Goal: Information Seeking & Learning: Compare options

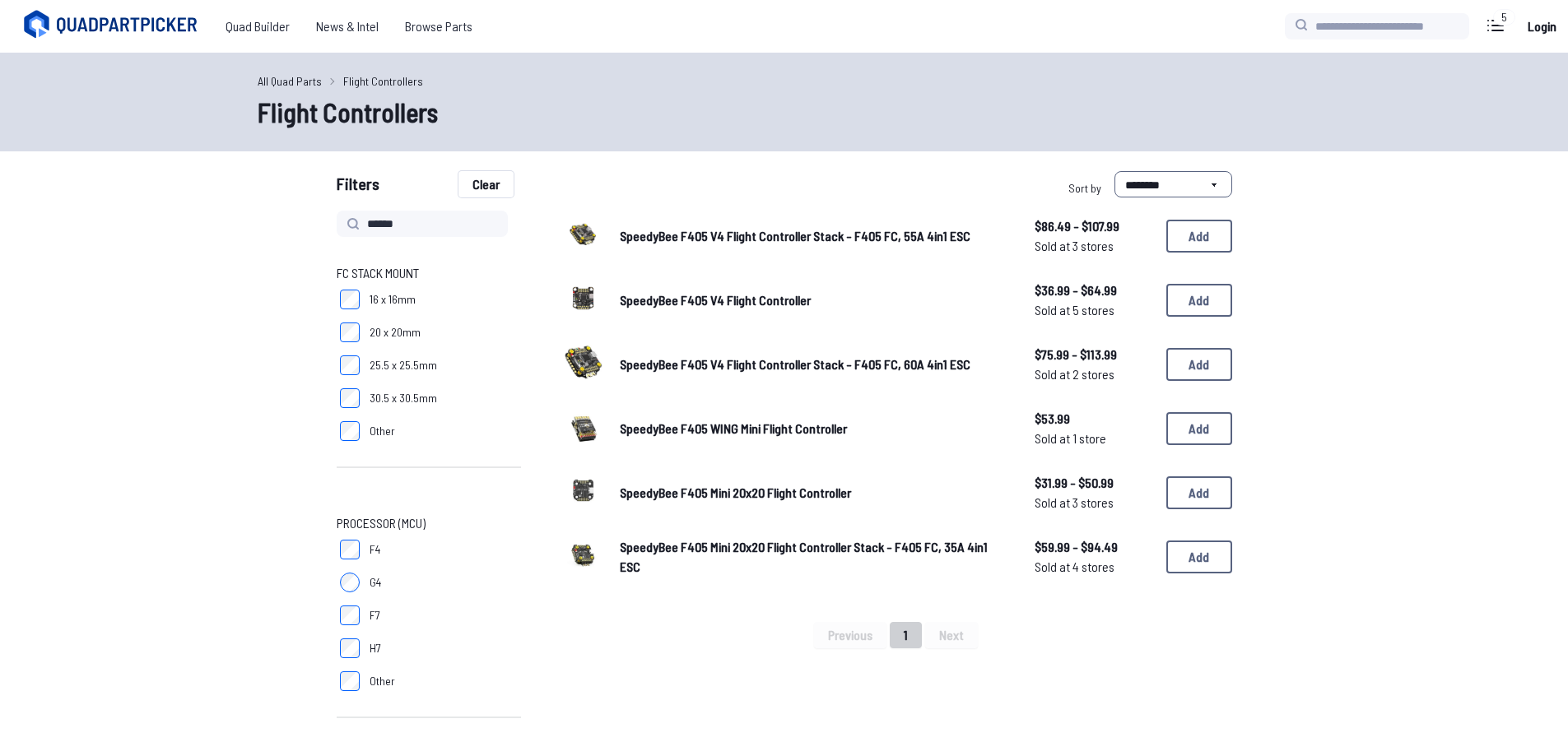
click at [477, 184] on button "Clear" at bounding box center [486, 184] width 55 height 26
drag, startPoint x: 448, startPoint y: 226, endPoint x: 254, endPoint y: 222, distance: 194.0
click at [489, 190] on button "Clear" at bounding box center [486, 184] width 55 height 26
click at [886, 582] on div "SpeedyBee F405 V4 Flight Controller Stack - F405 FC, 55A 4in1 ESC $86.49 - $107…" at bounding box center [896, 396] width 672 height 372
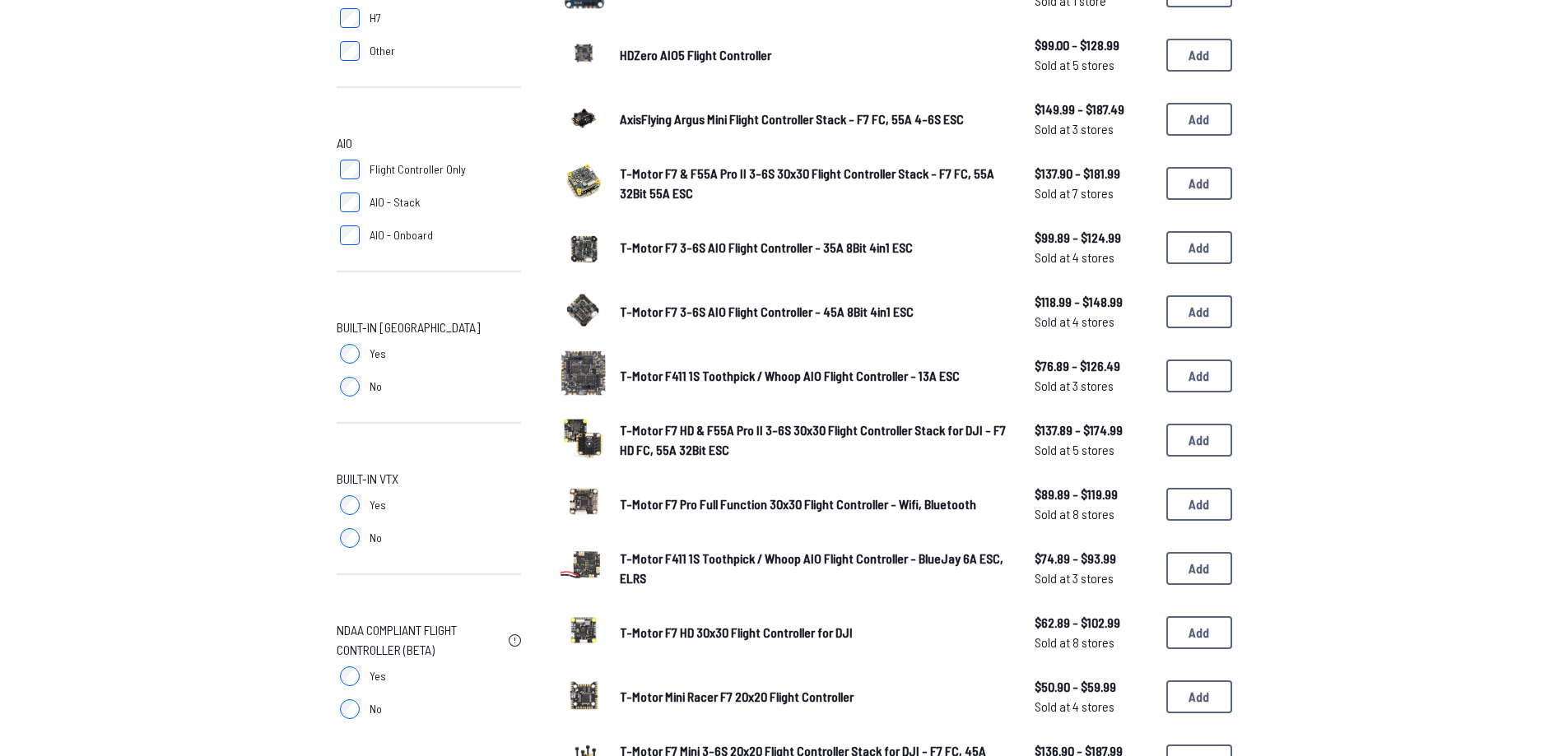
scroll to position [534, 0]
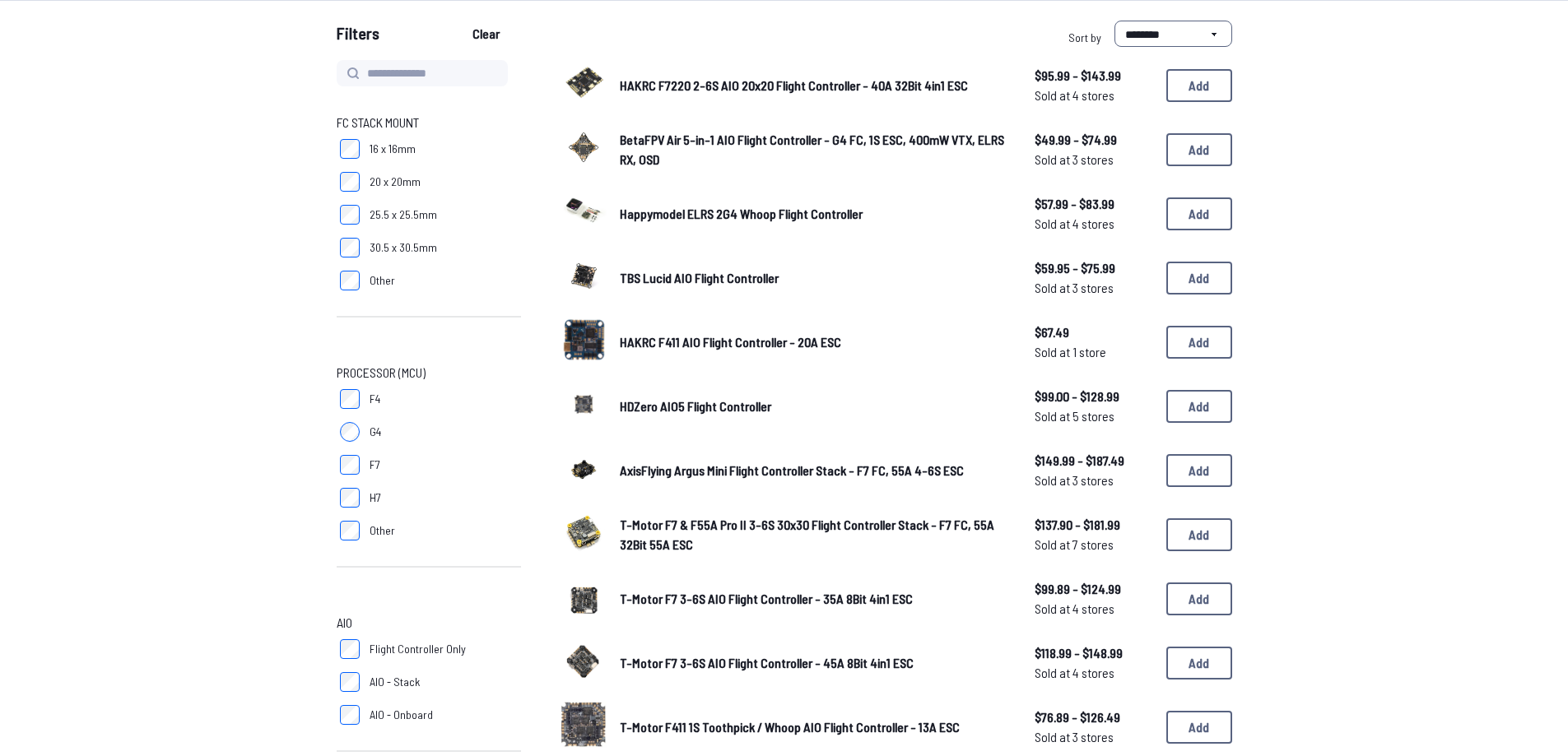
scroll to position [124, 0]
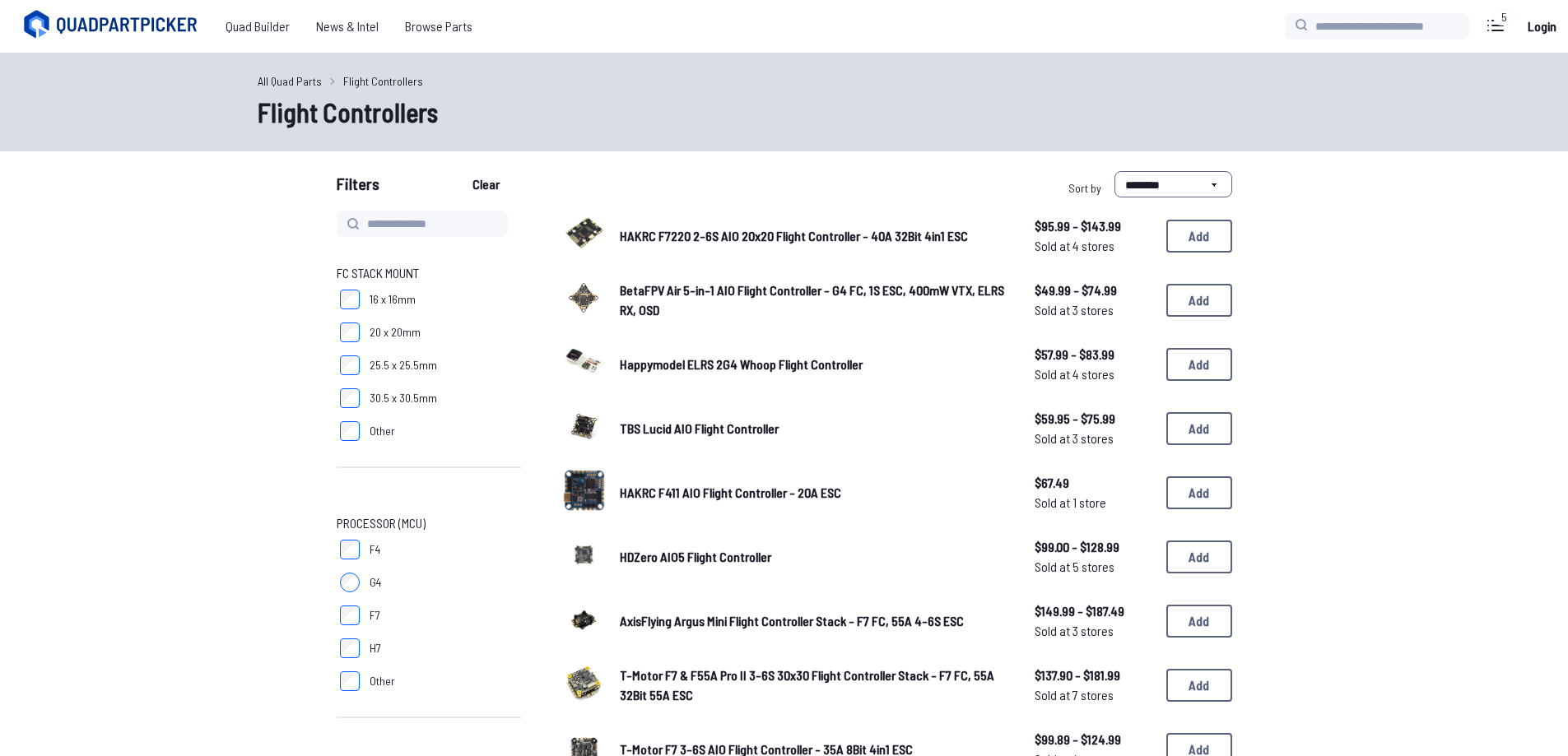
scroll to position [120, 0]
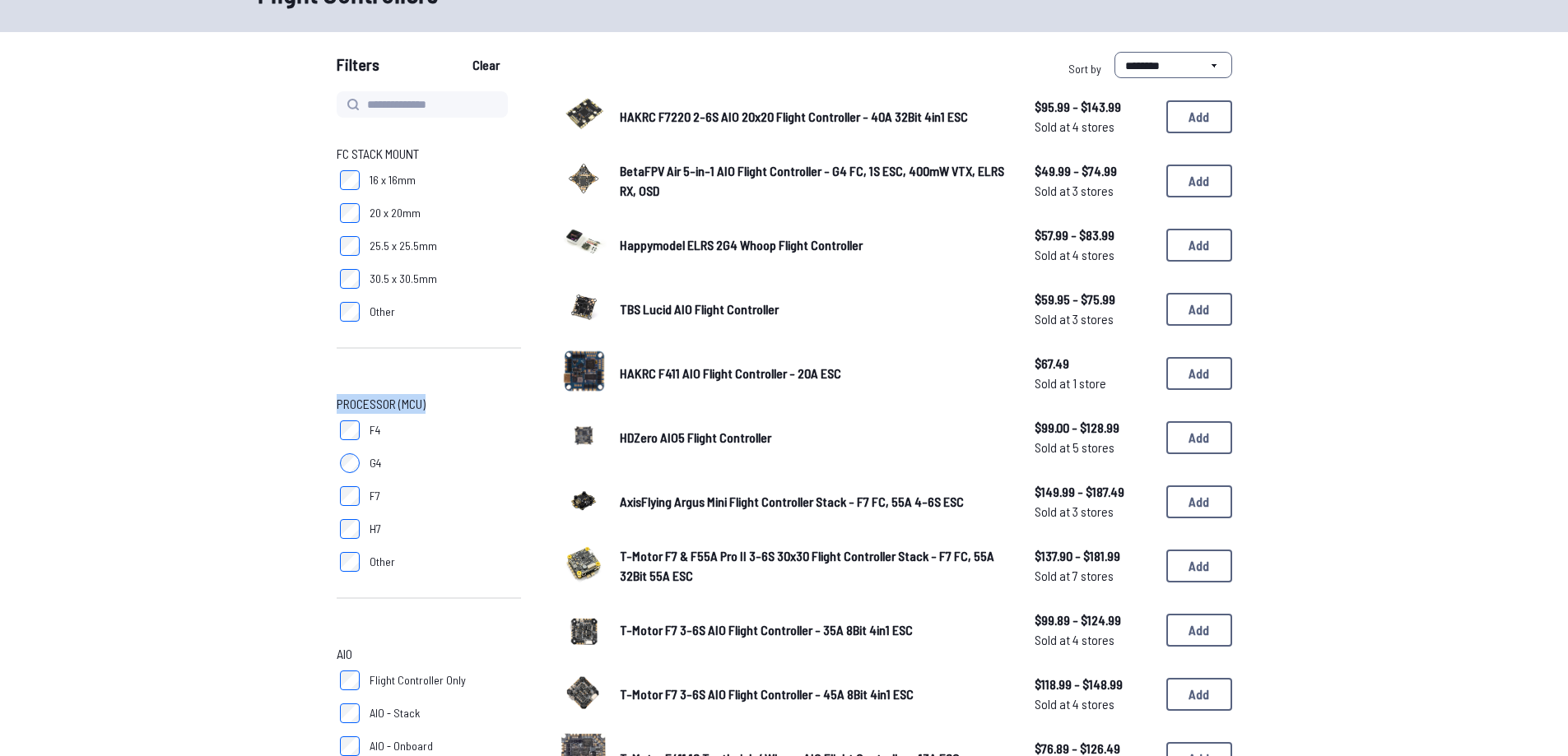
click at [332, 401] on div "FC Stack Mount 16 x 16mm 20 x 20mm 25.5 x 25.5mm 30.5 x 30.5mm Other Processor …" at bounding box center [784, 759] width 1053 height 1336
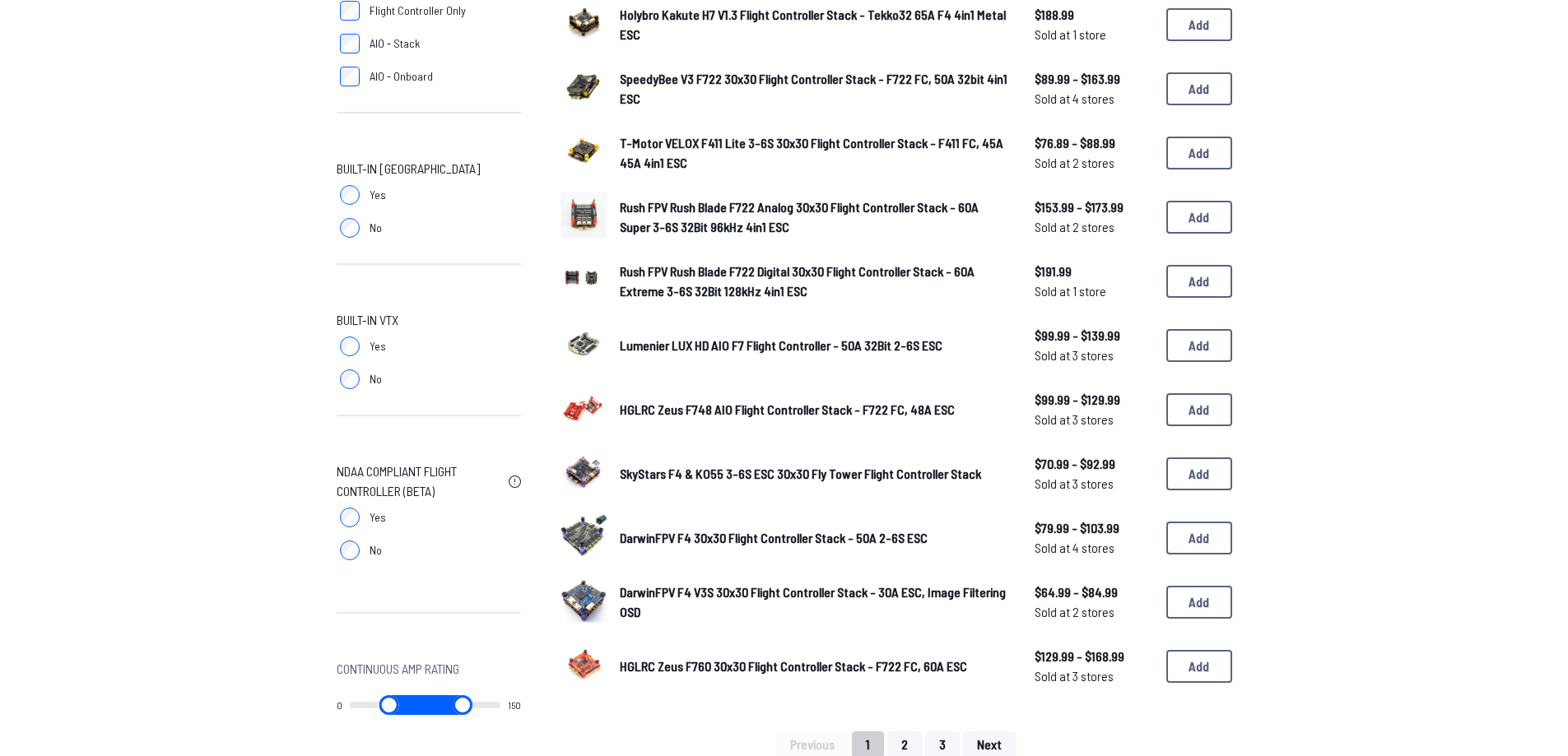
scroll to position [823, 0]
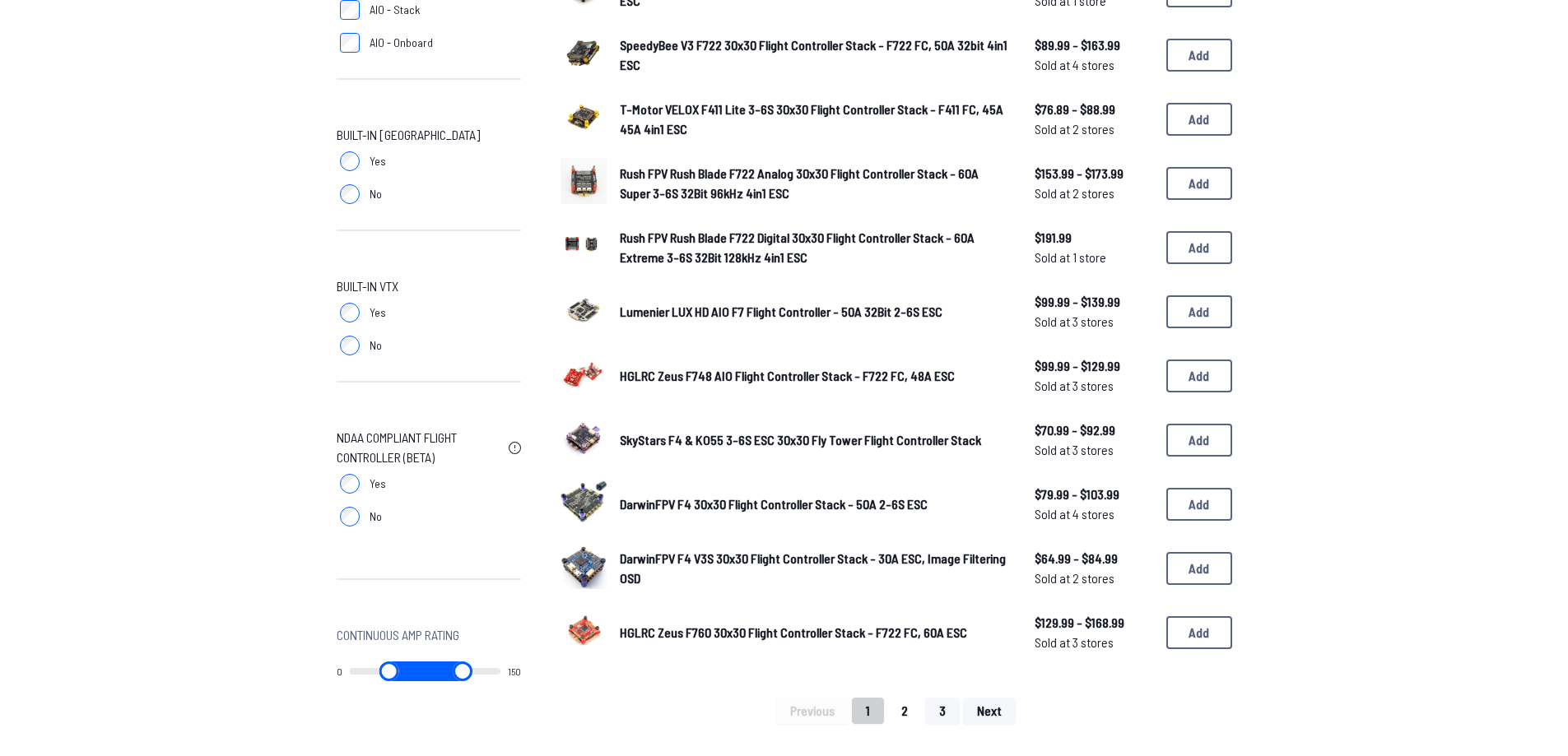
click at [903, 718] on button "2" at bounding box center [904, 710] width 34 height 26
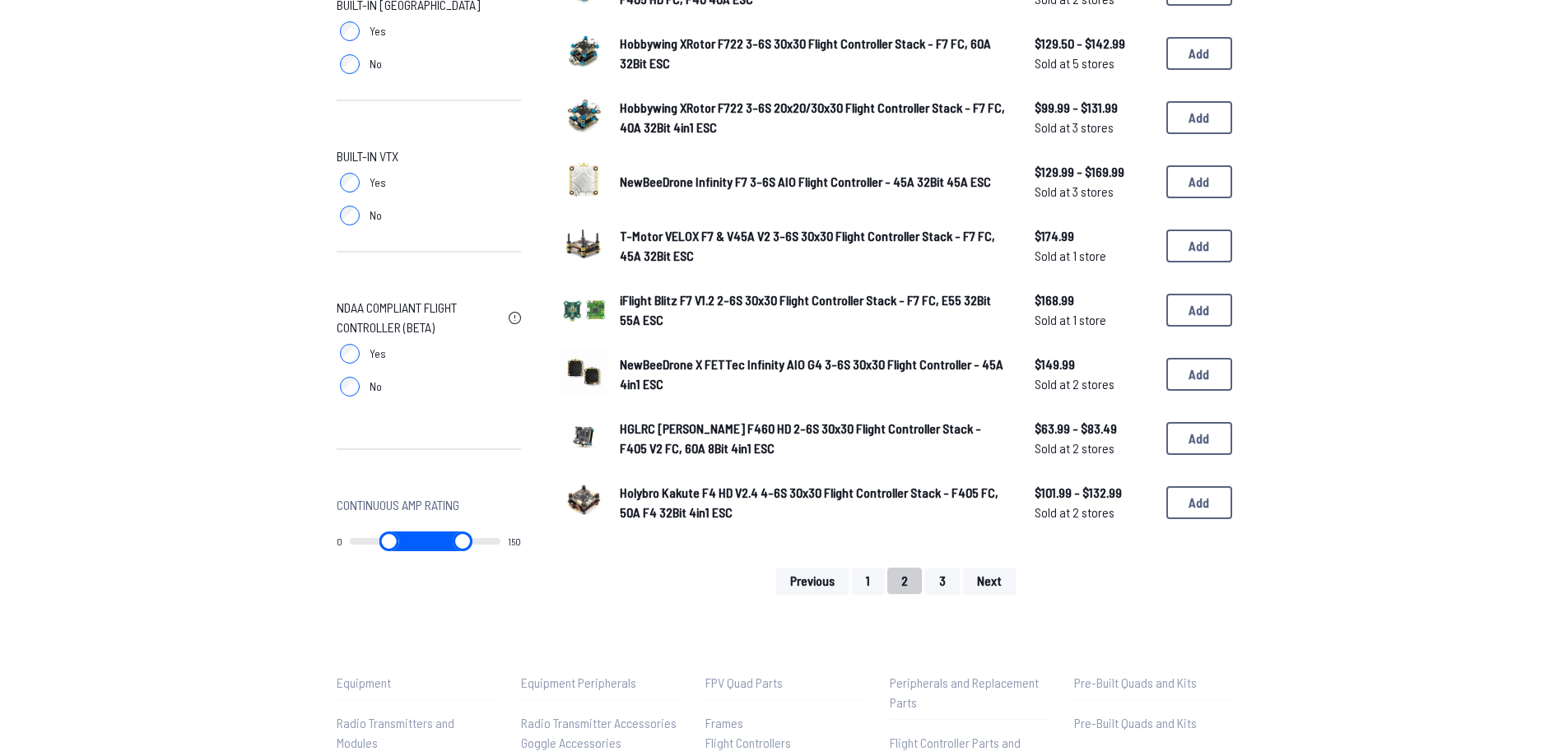
scroll to position [987, 0]
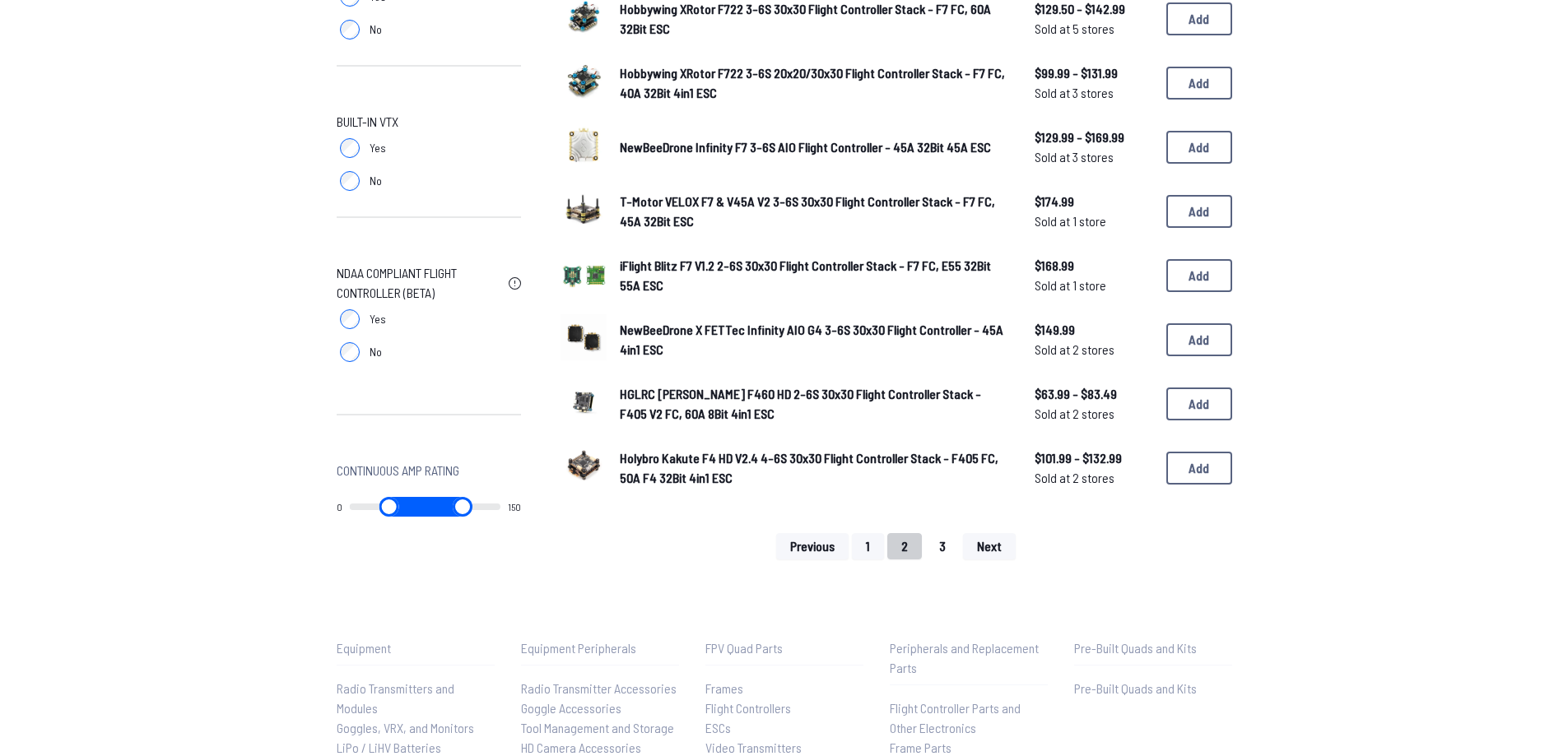
click at [934, 548] on button "3" at bounding box center [941, 545] width 34 height 26
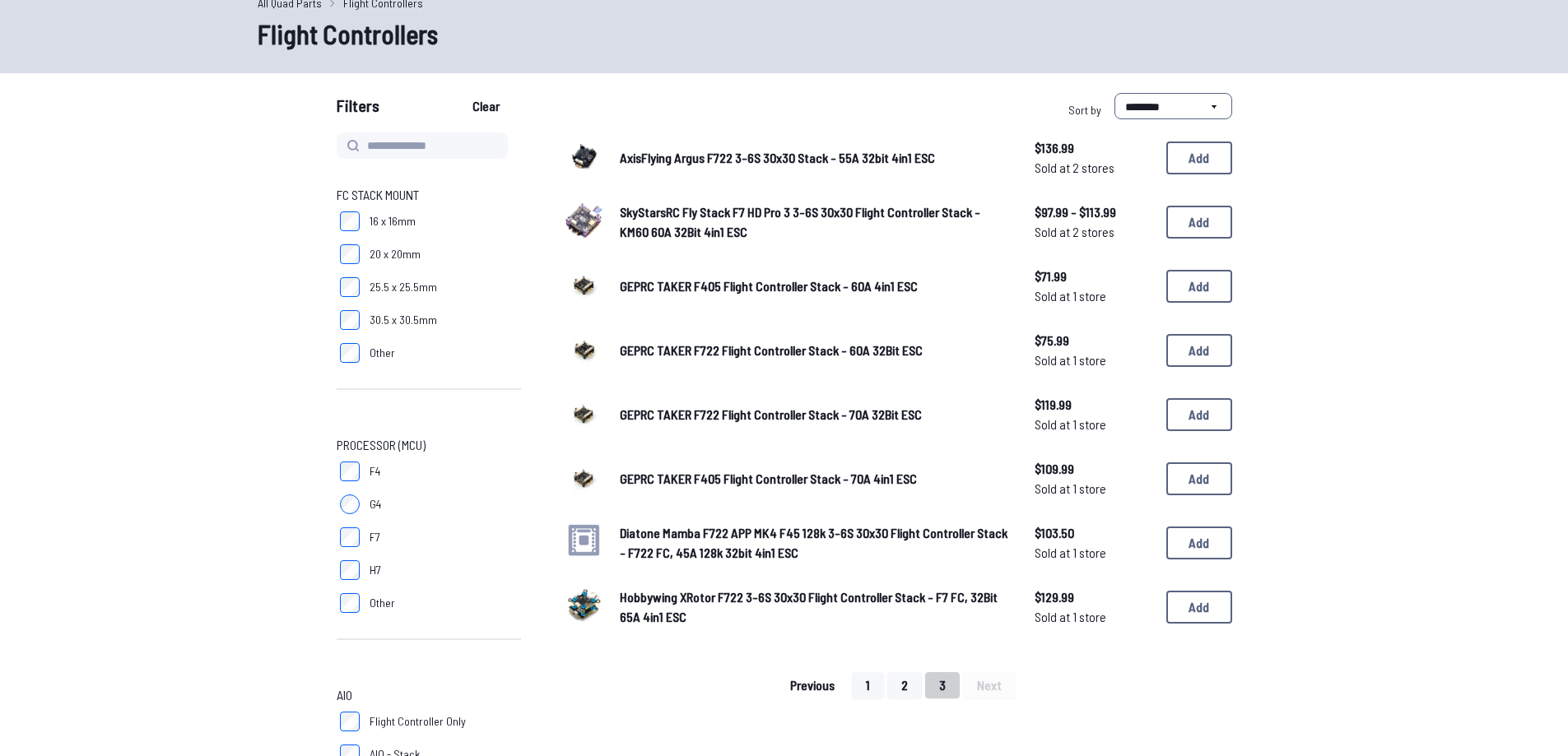
scroll to position [82, 0]
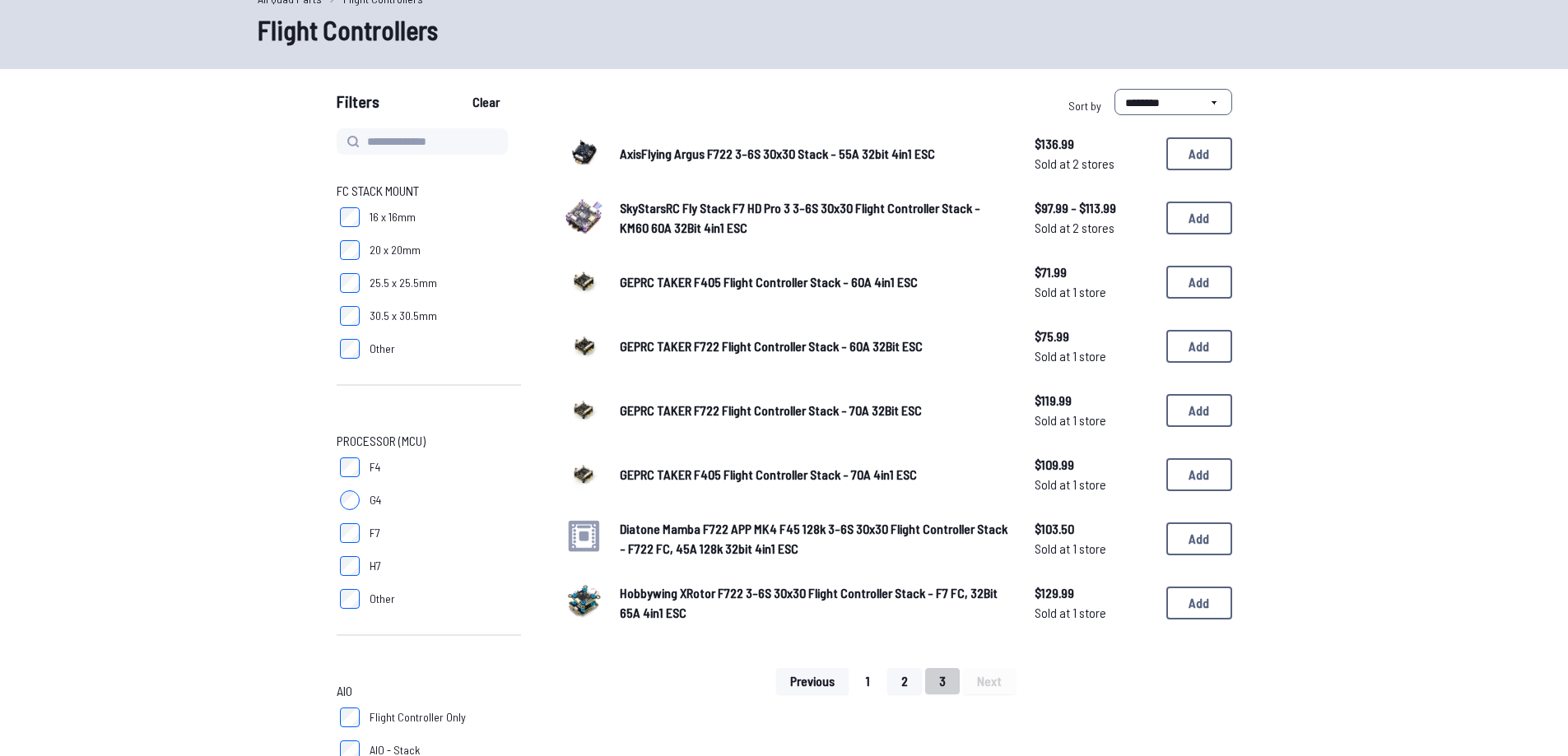
click at [874, 687] on button "1" at bounding box center [868, 681] width 32 height 26
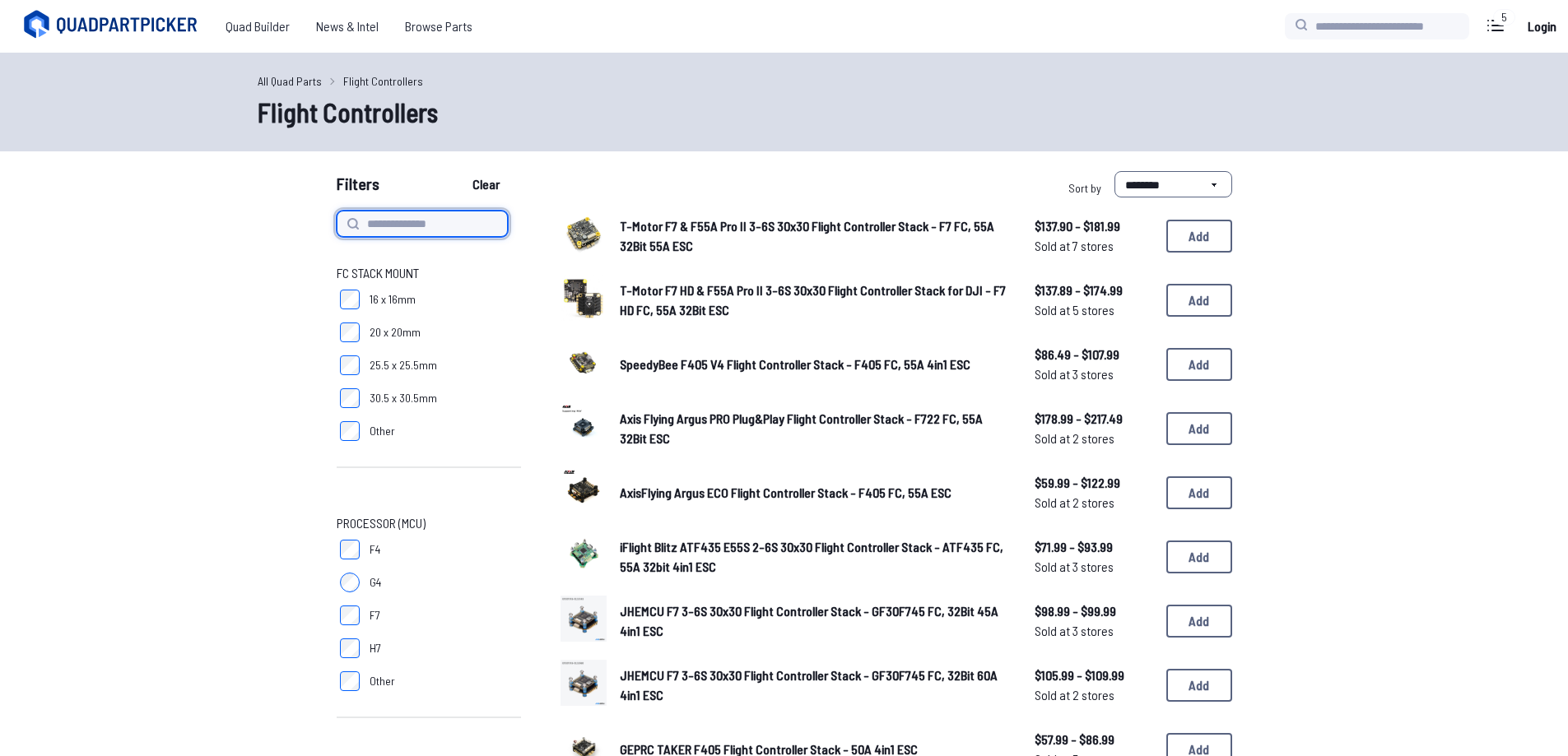
click at [429, 218] on input at bounding box center [422, 223] width 172 height 26
type input "******"
click at [459, 171] on button "Clear" at bounding box center [486, 184] width 55 height 26
type input "******"
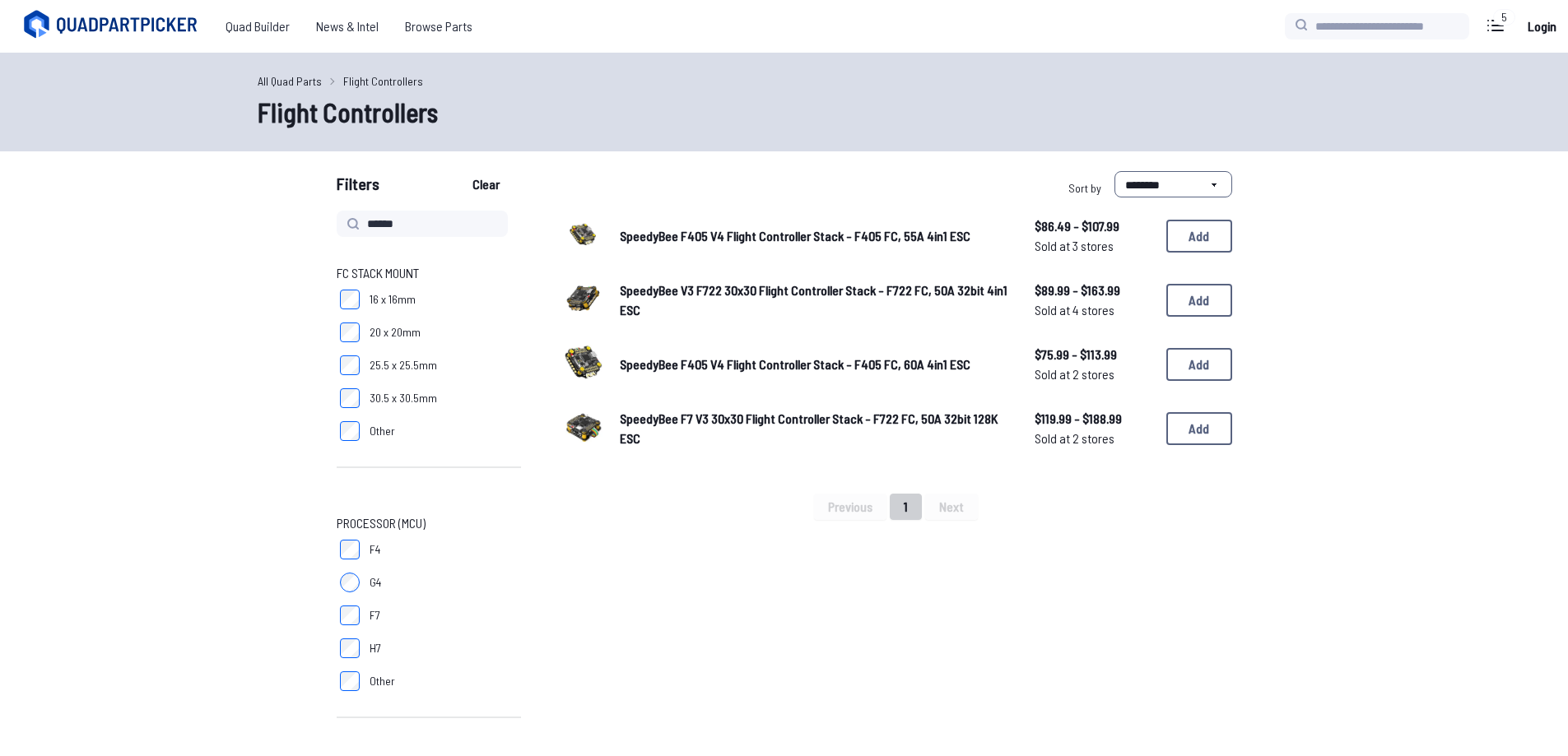
click at [635, 421] on span "SpeedyBee F7 V3 30x30 Flight Controller Stack - F722 FC, 50A 32bit 128K ESC" at bounding box center [809, 428] width 378 height 35
click at [695, 411] on span "SpeedyBee F7 V3 30x30 Flight Controller Stack - F722 FC, 50A 32bit 128K ESC" at bounding box center [809, 428] width 378 height 35
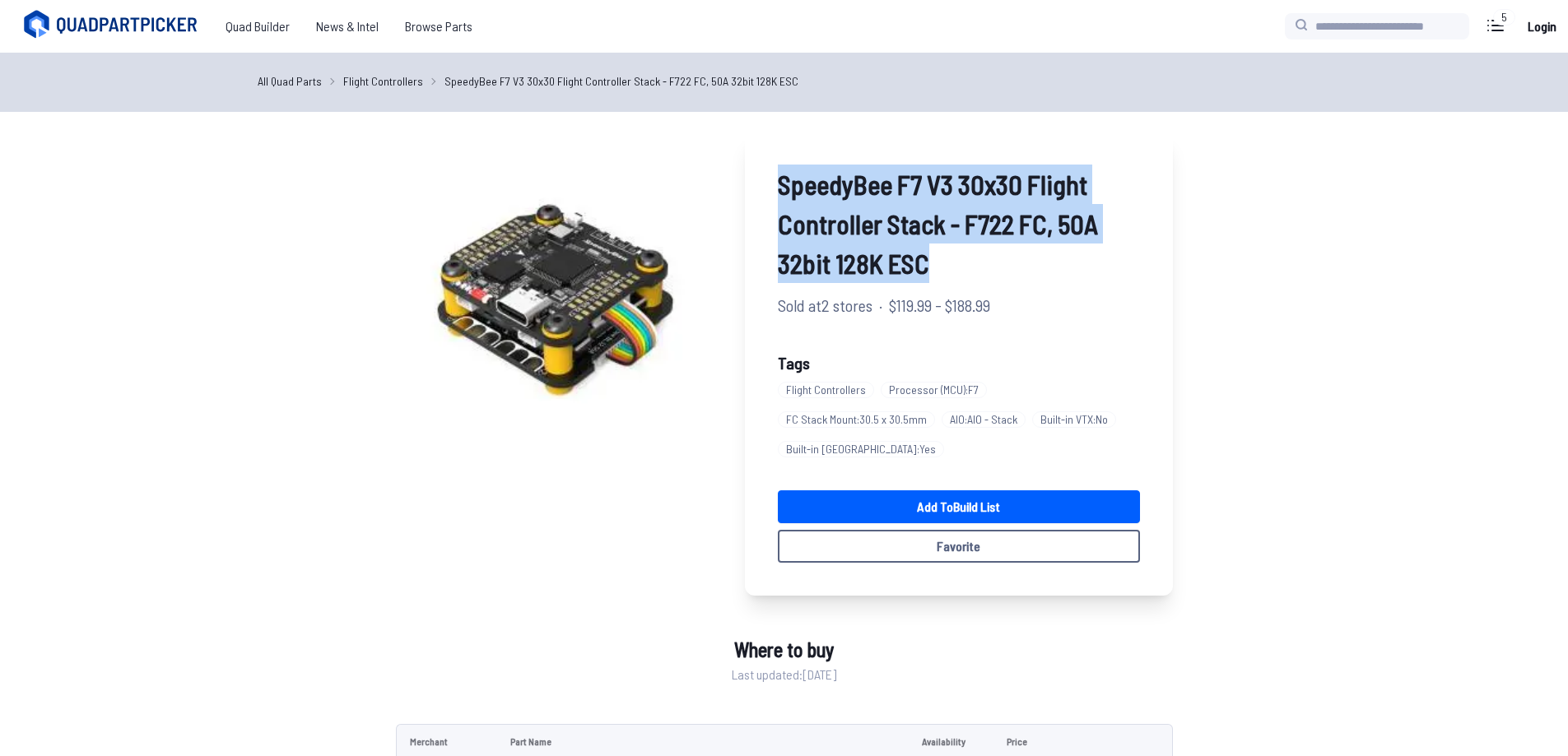
drag, startPoint x: 779, startPoint y: 176, endPoint x: 977, endPoint y: 256, distance: 213.6
click at [977, 256] on span "SpeedyBee F7 V3 30x30 Flight Controller Stack - F722 FC, 50A 32bit 128K ESC" at bounding box center [958, 224] width 362 height 119
copy span "SpeedyBee F7 V3 30x30 Flight Controller Stack - F722 FC, 50A 32bit 128K ESC"
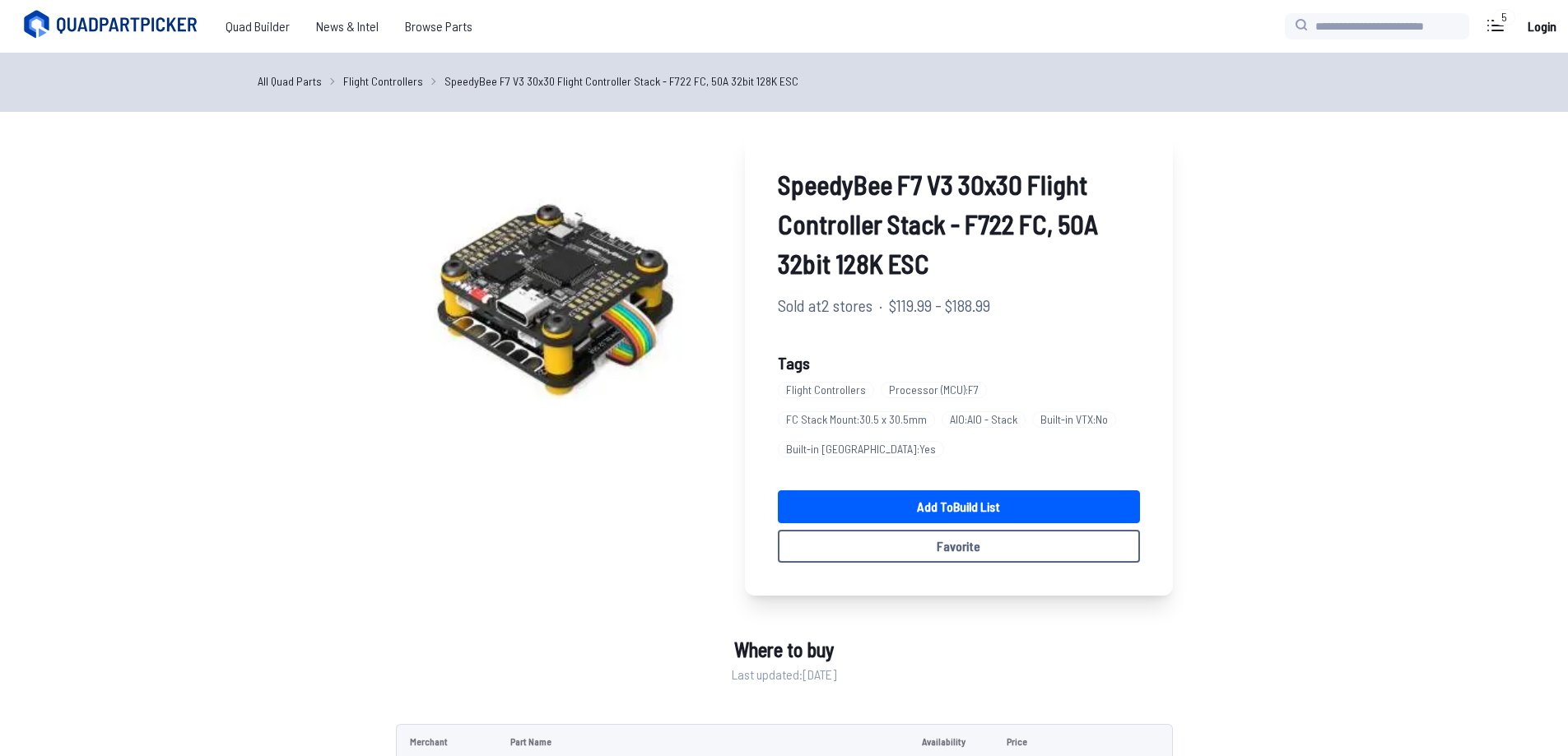
click at [300, 84] on link "All Quad Parts" at bounding box center [290, 81] width 64 height 18
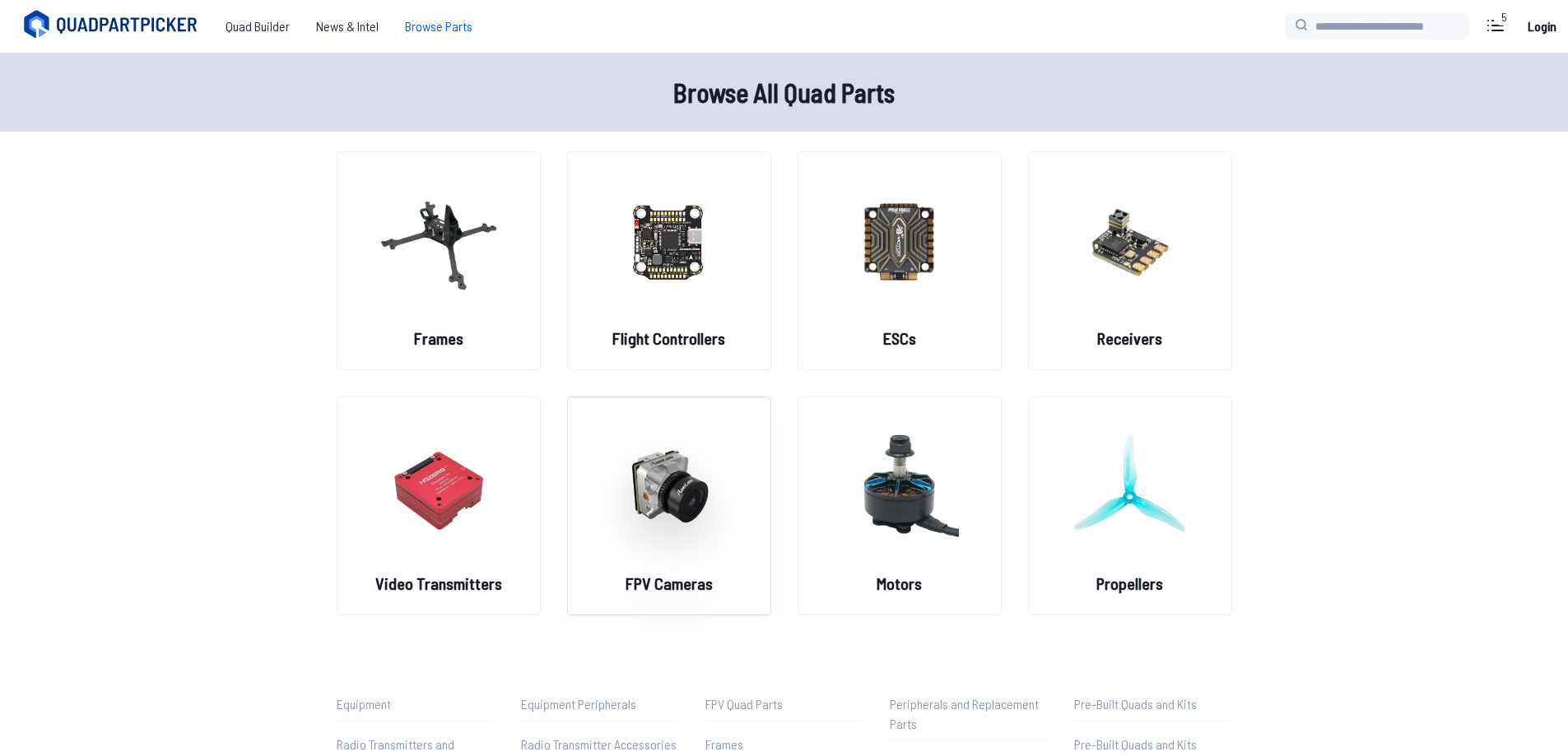
click at [723, 549] on img at bounding box center [669, 486] width 119 height 145
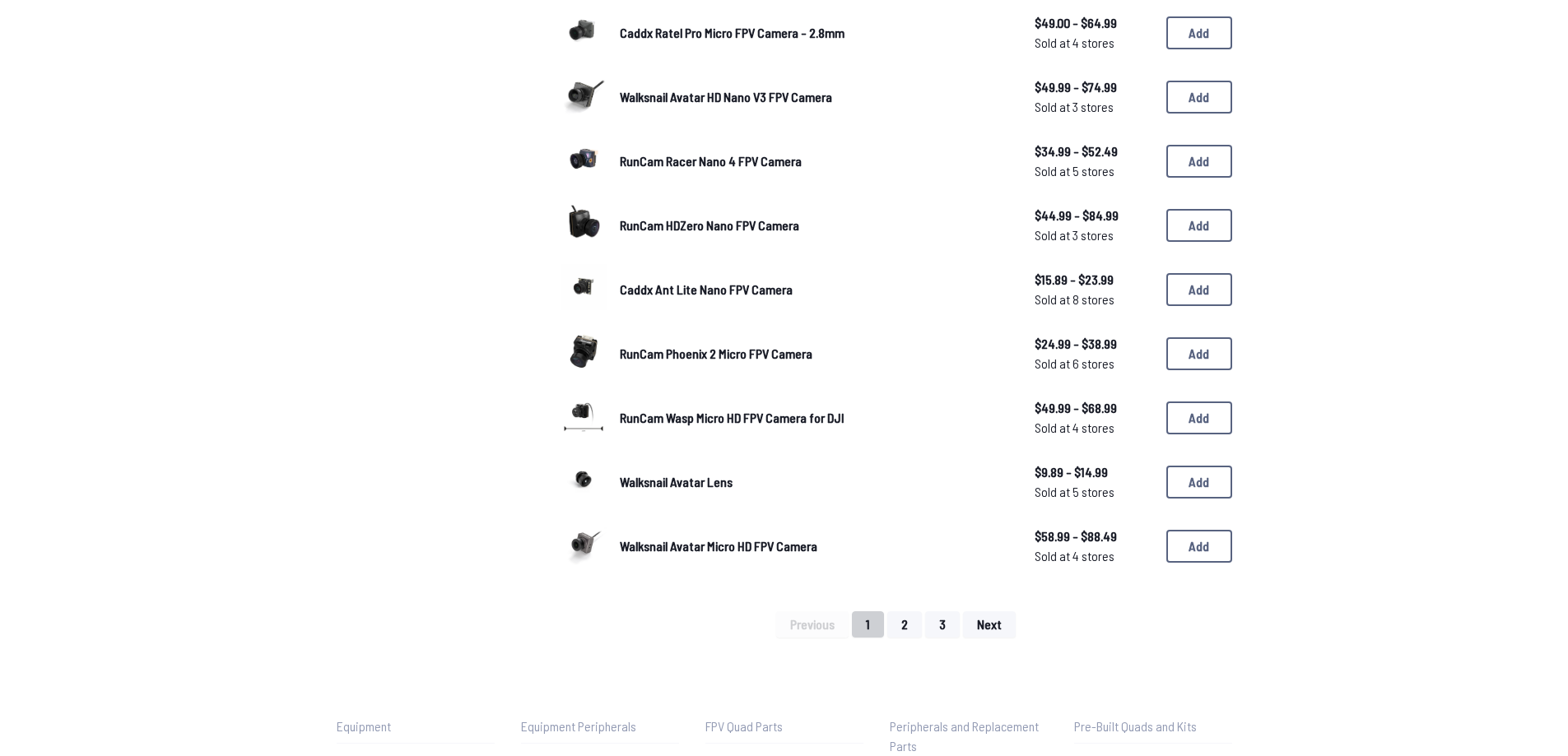
scroll to position [905, 0]
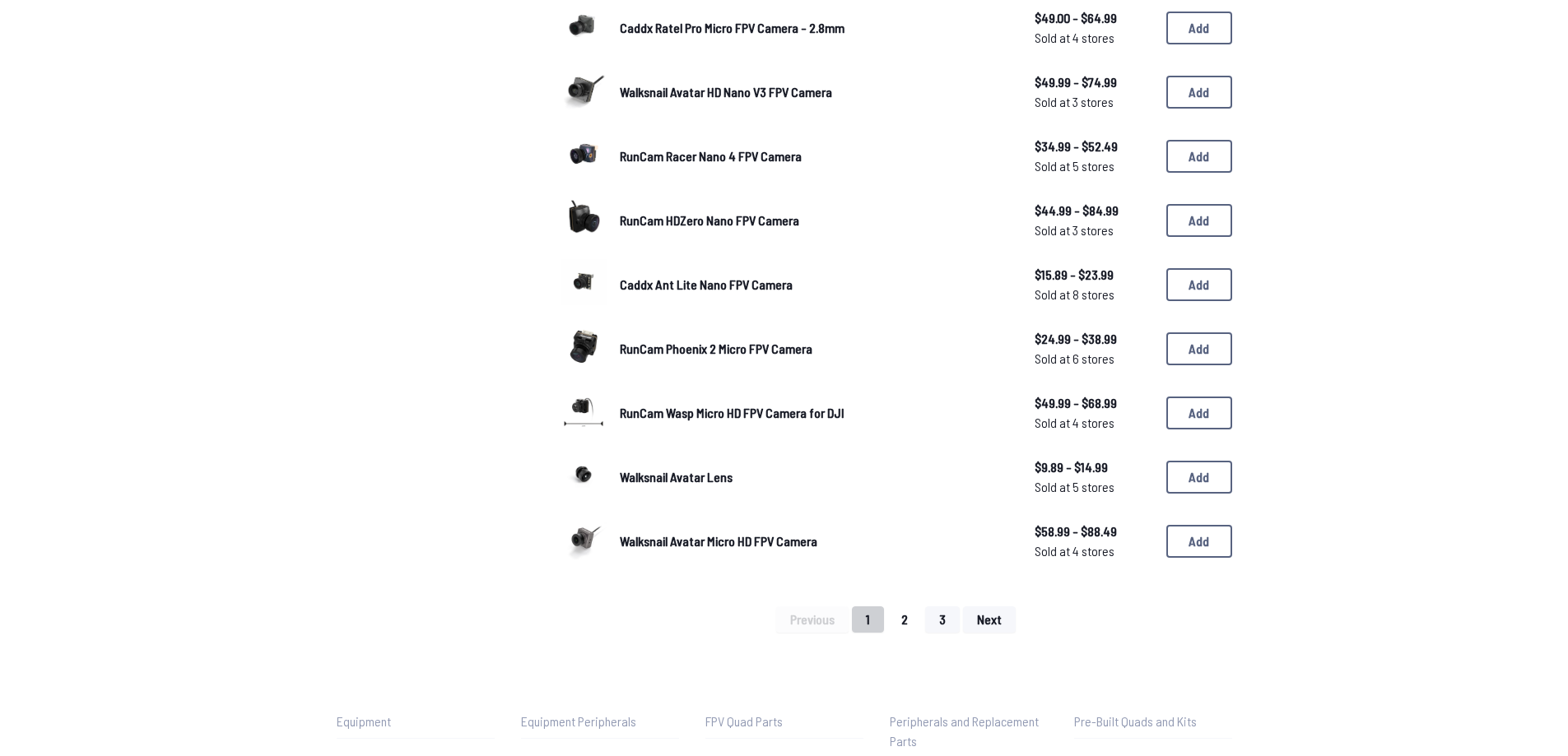
click at [910, 618] on button "2" at bounding box center [904, 619] width 34 height 26
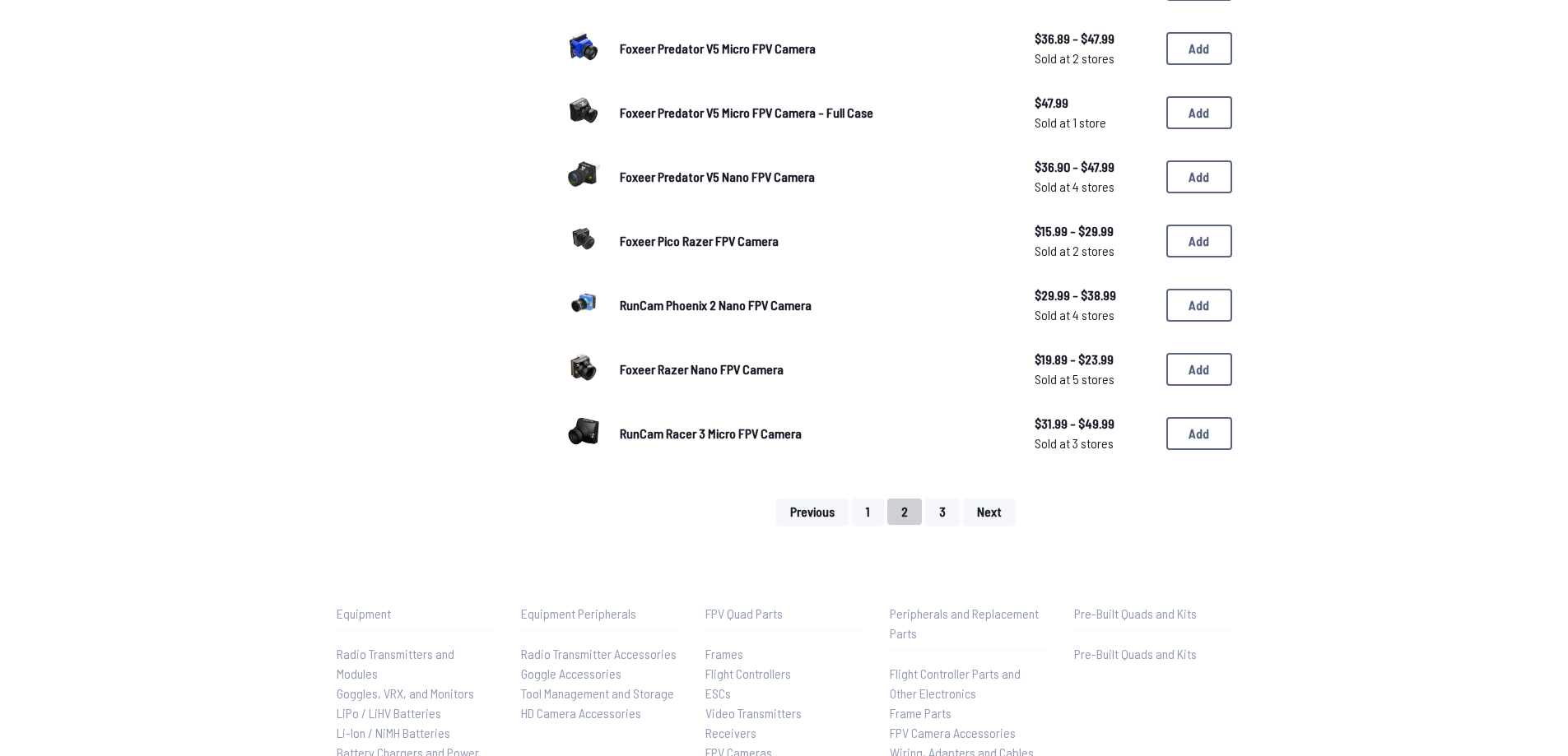
scroll to position [1193, 0]
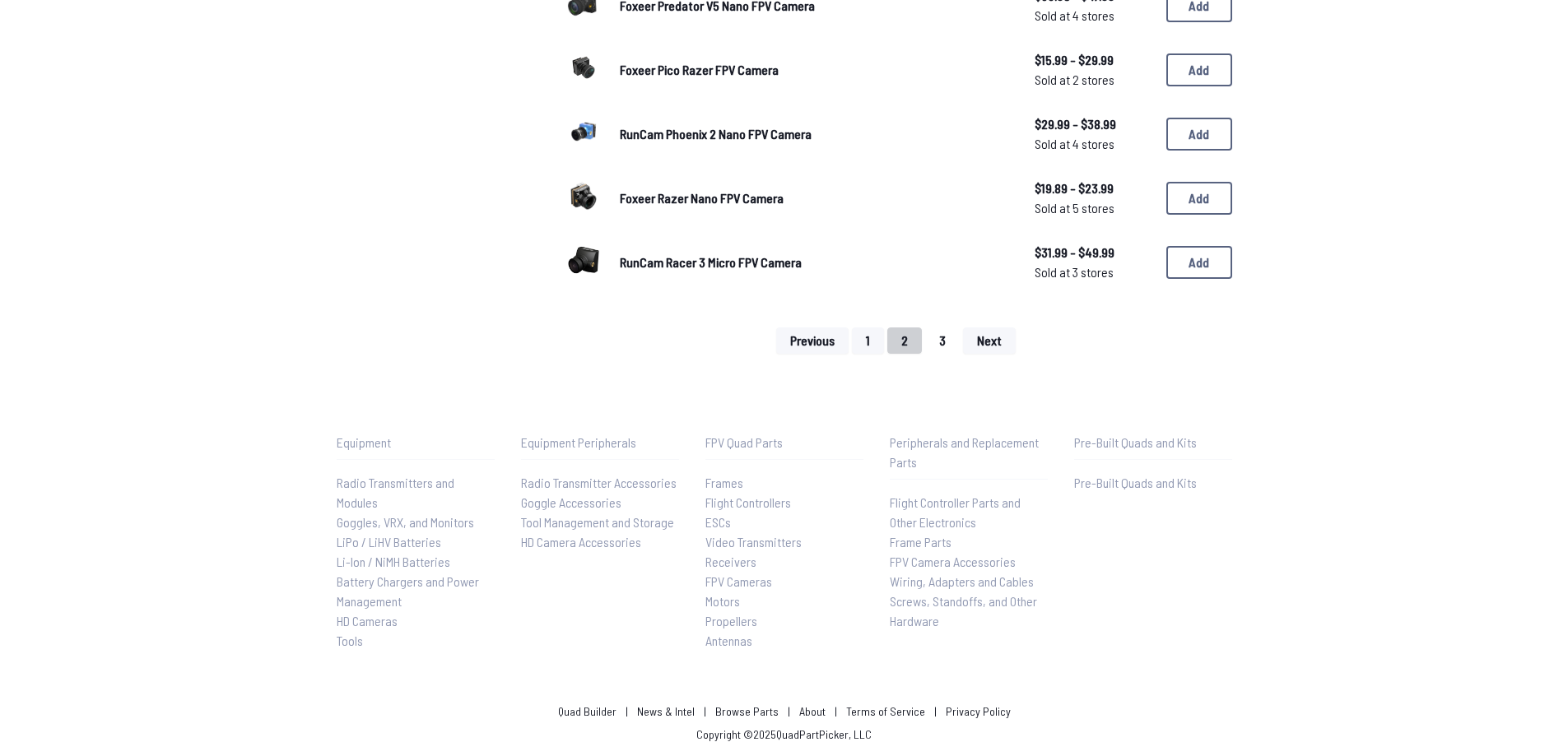
click at [950, 337] on button "3" at bounding box center [941, 340] width 34 height 26
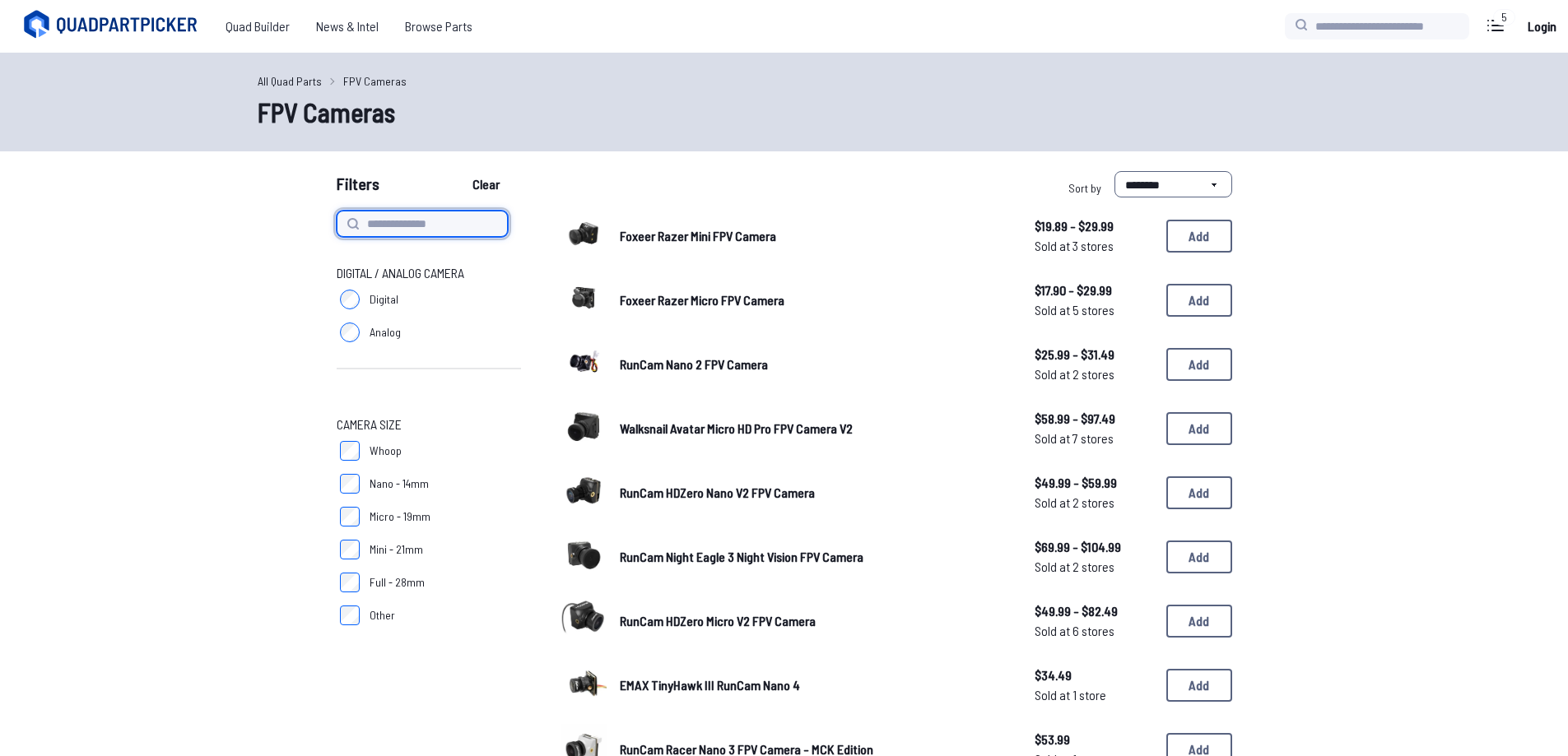
click at [443, 217] on input at bounding box center [422, 223] width 172 height 26
type input "*********"
click at [459, 171] on button "Clear" at bounding box center [486, 184] width 55 height 26
type input "*********"
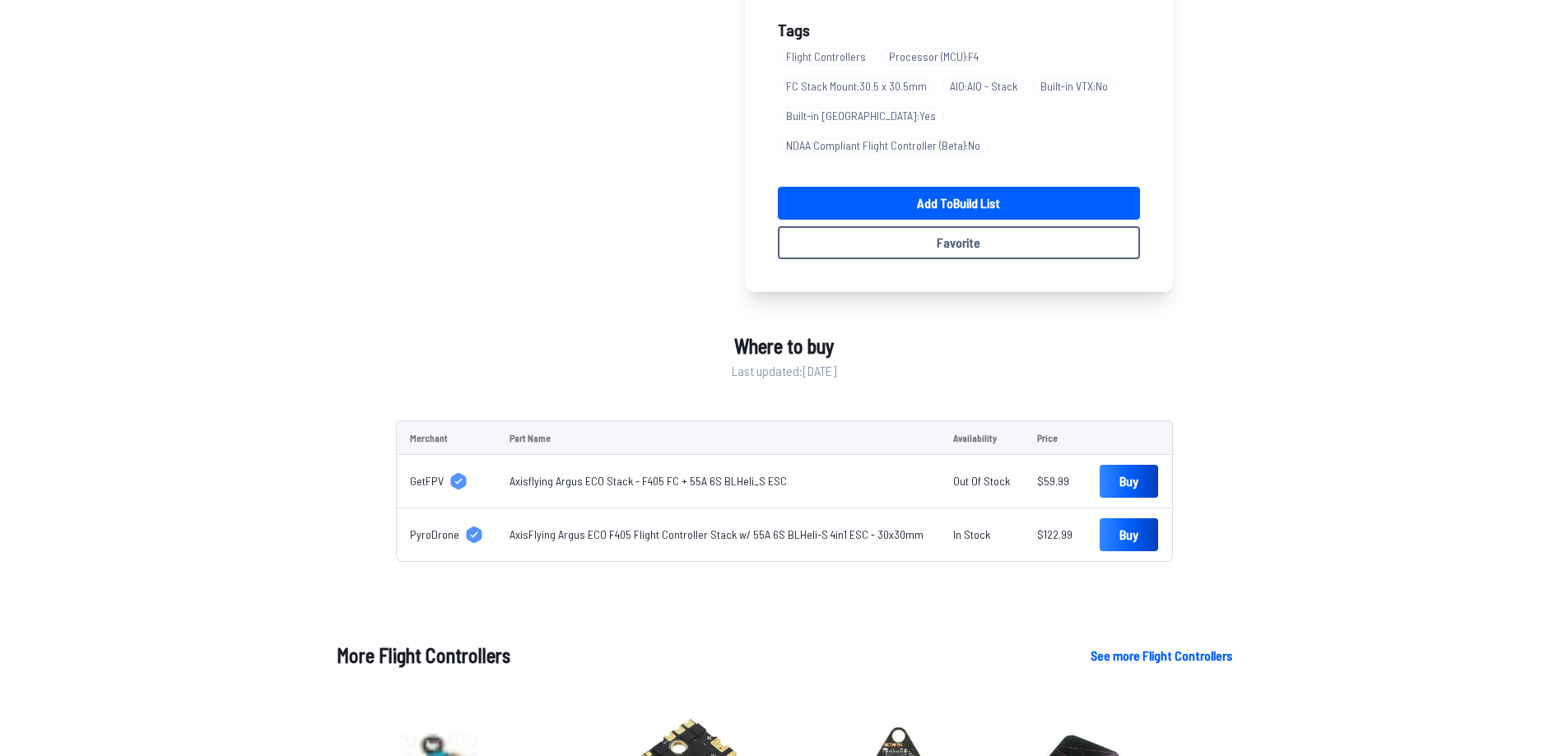
scroll to position [740, 0]
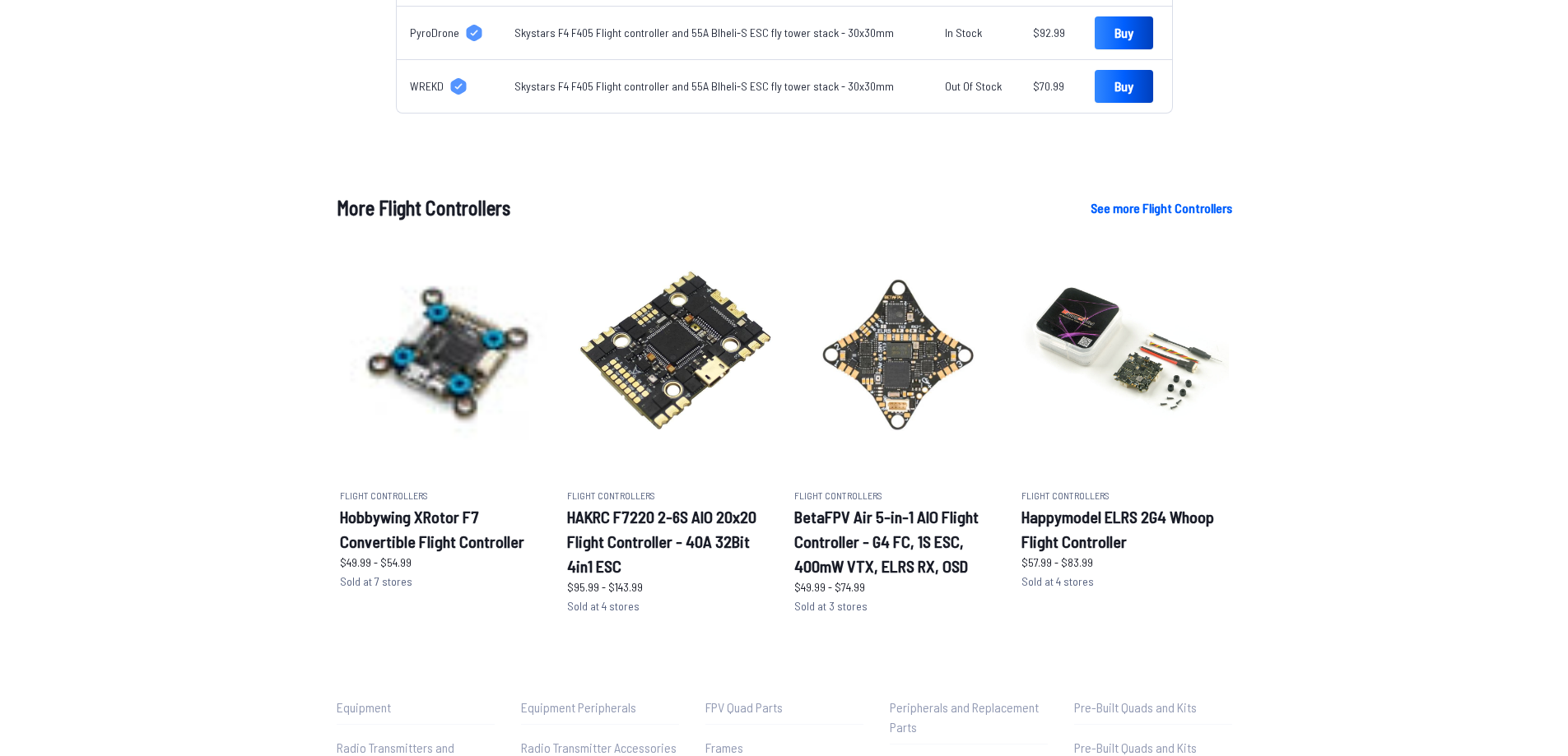
scroll to position [905, 0]
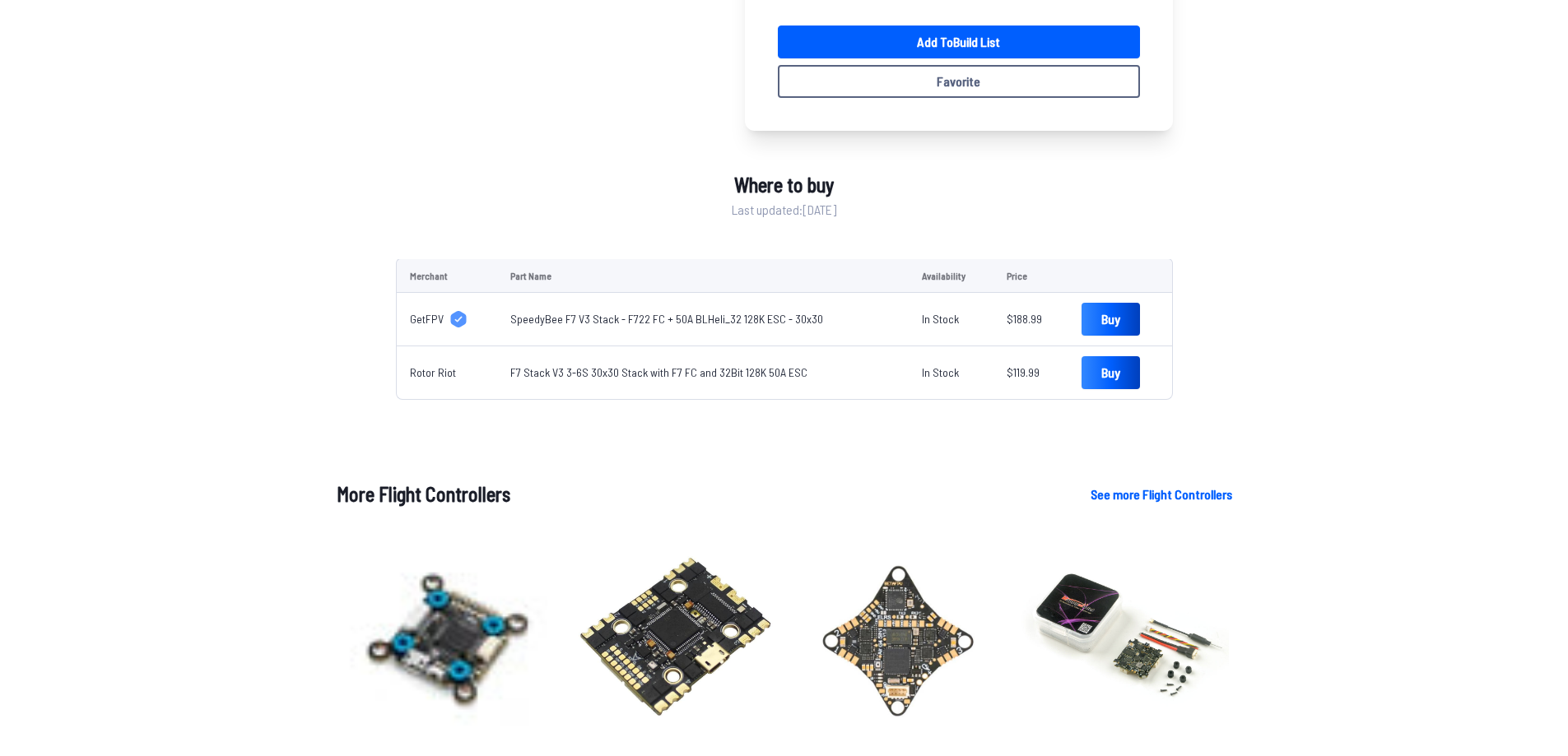
scroll to position [658, 0]
